Goal: Transaction & Acquisition: Obtain resource

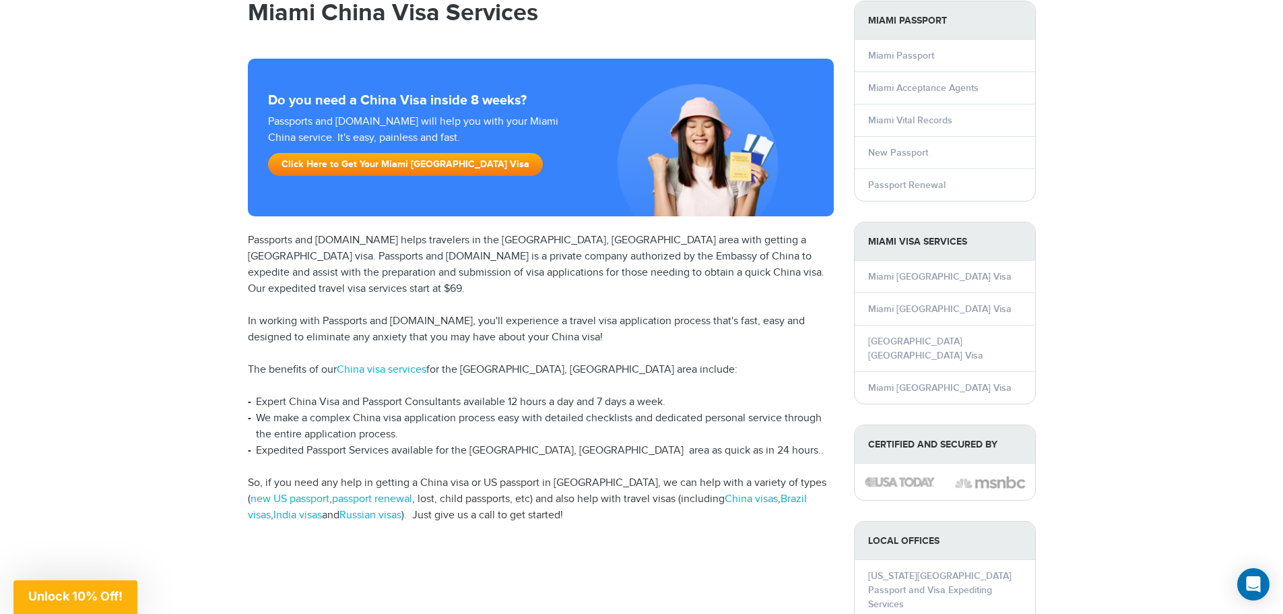
scroll to position [67, 0]
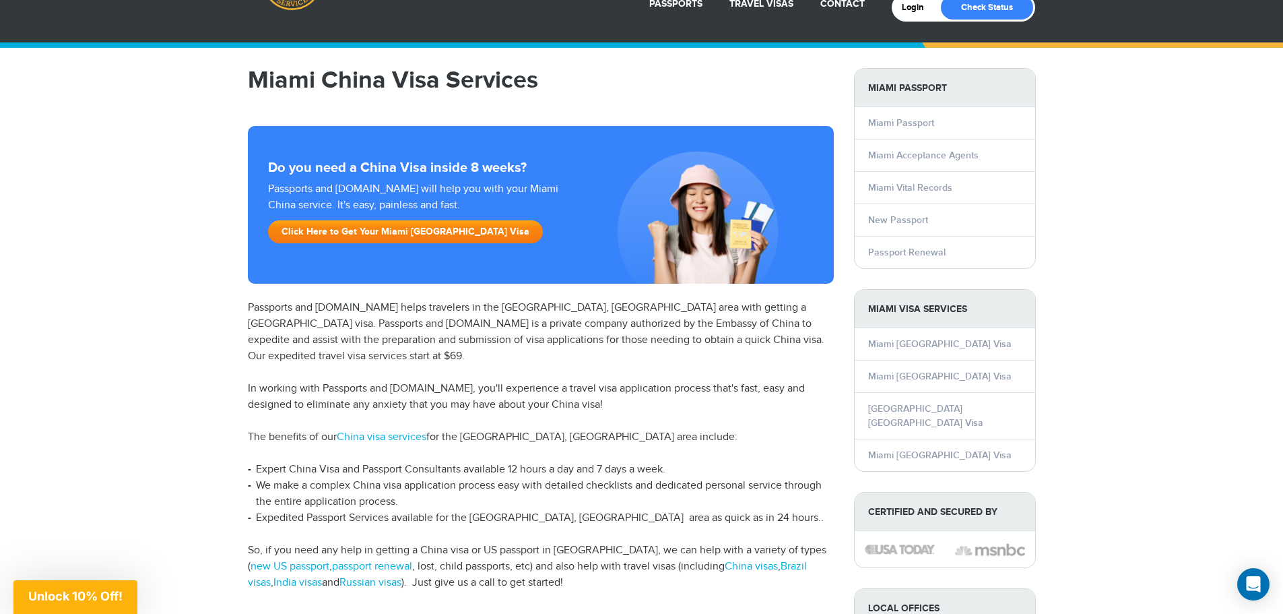
click at [344, 228] on link "Click Here to Get Your Miami China Visa" at bounding box center [405, 231] width 275 height 23
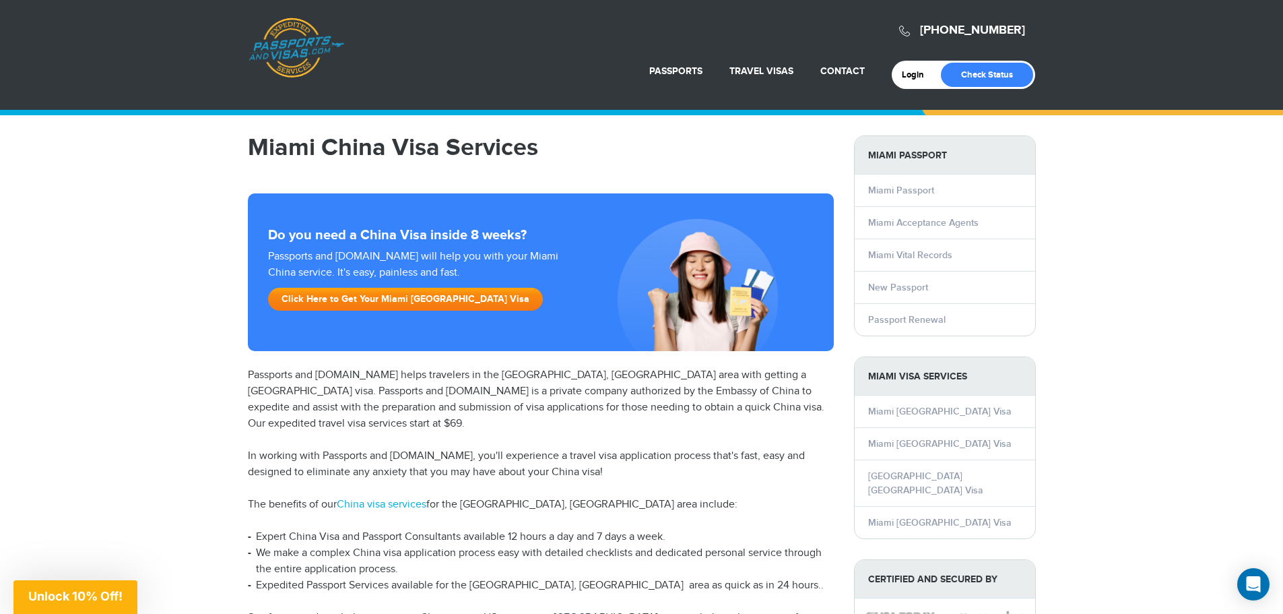
click at [349, 300] on link "Click Here to Get Your Miami [GEOGRAPHIC_DATA] Visa" at bounding box center [405, 299] width 275 height 23
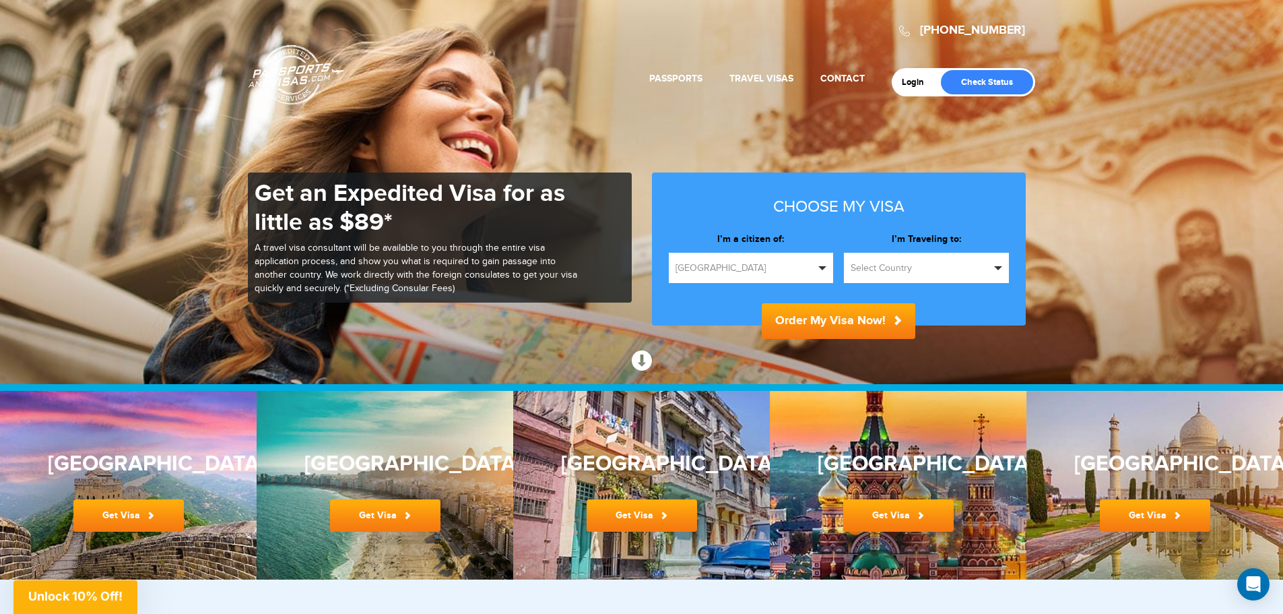
click at [867, 267] on span "Select Country" at bounding box center [920, 267] width 139 height 13
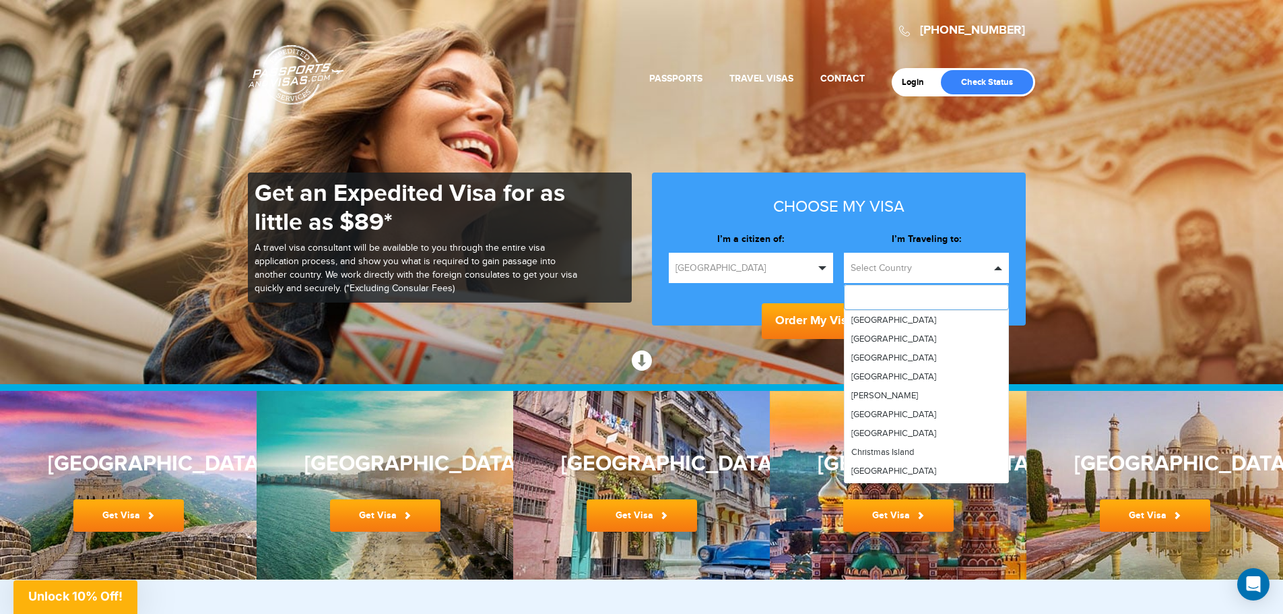
scroll to position [741, 0]
click at [871, 403] on link "[GEOGRAPHIC_DATA]" at bounding box center [927, 409] width 164 height 19
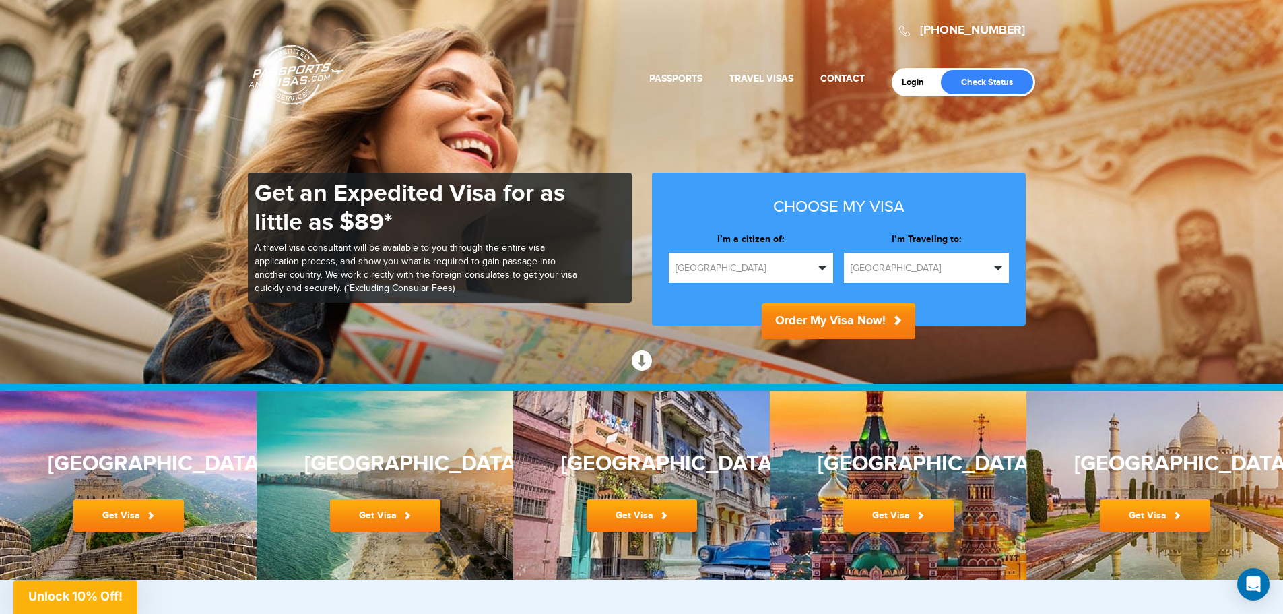
click at [801, 320] on button "Order My Visa Now!" at bounding box center [839, 321] width 154 height 36
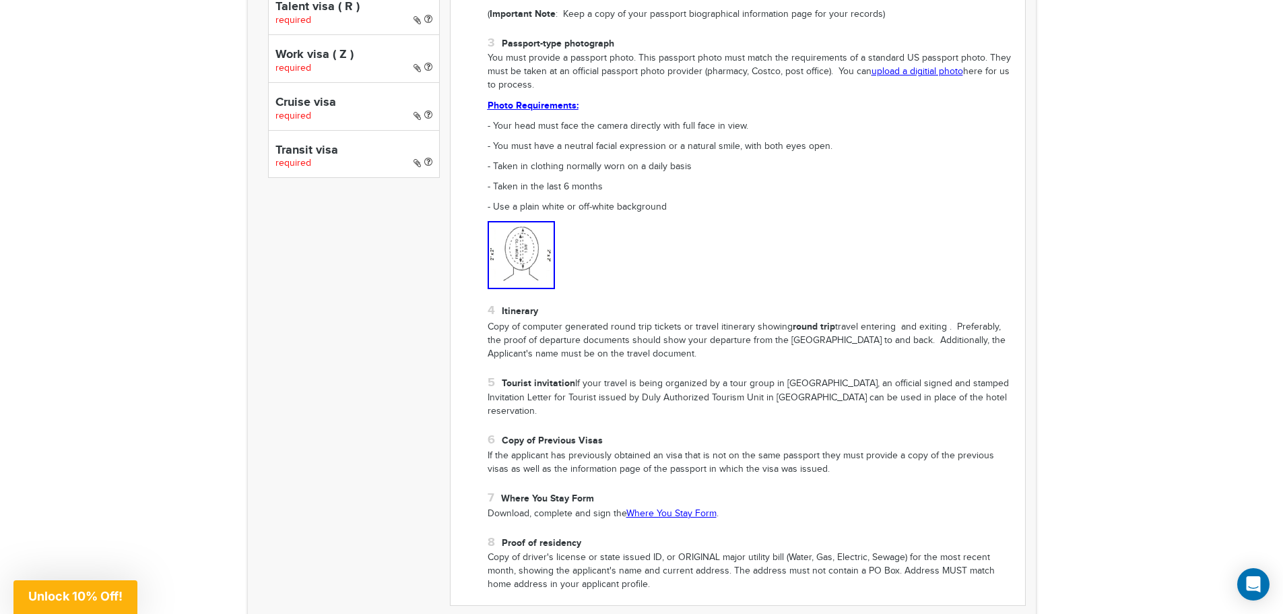
scroll to position [1011, 0]
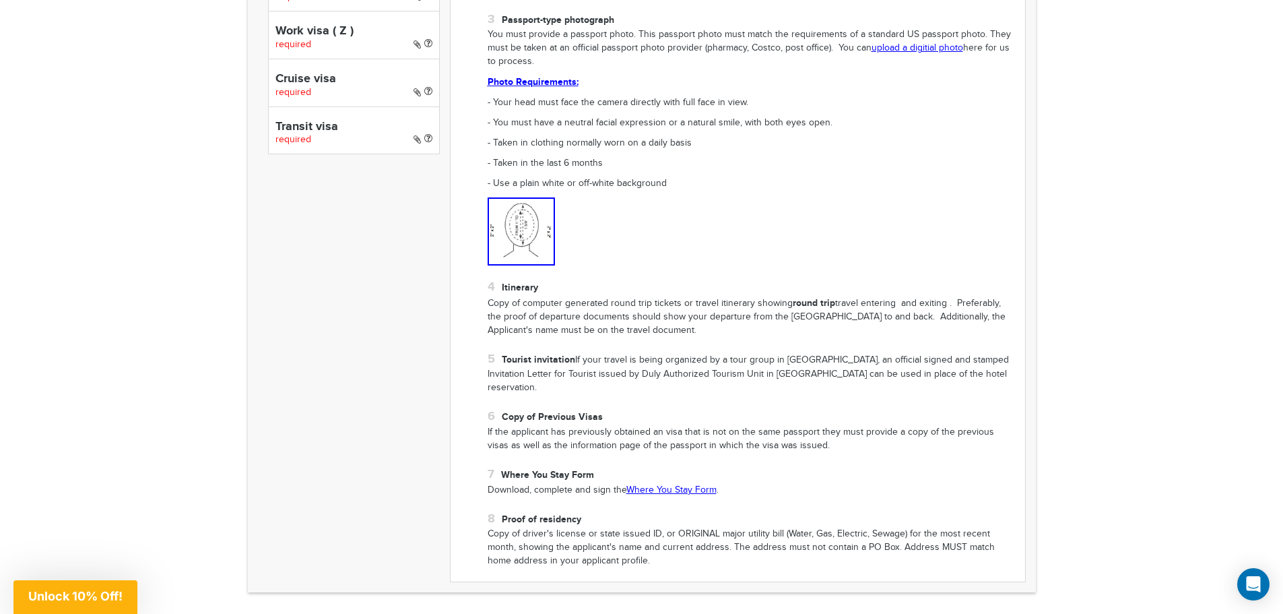
click at [633, 484] on p "Download, complete and sign the Where You Stay Form ." at bounding box center [752, 490] width 528 height 13
click at [634, 484] on link "Where You Stay Form" at bounding box center [672, 489] width 90 height 11
